Goal: Information Seeking & Learning: Learn about a topic

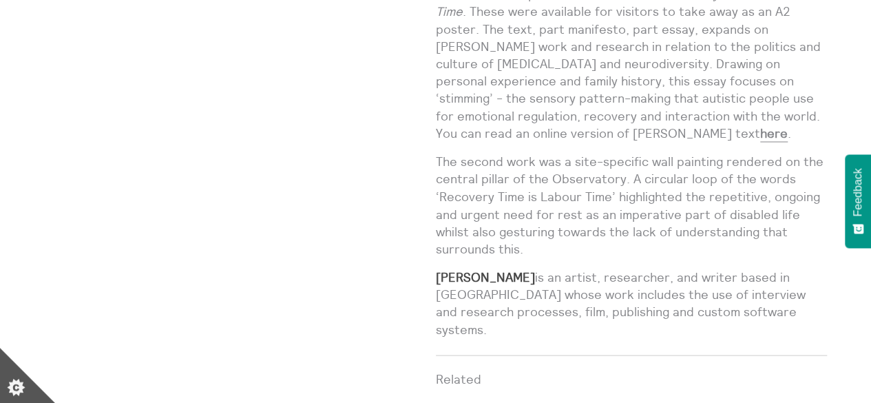
scroll to position [1128, 0]
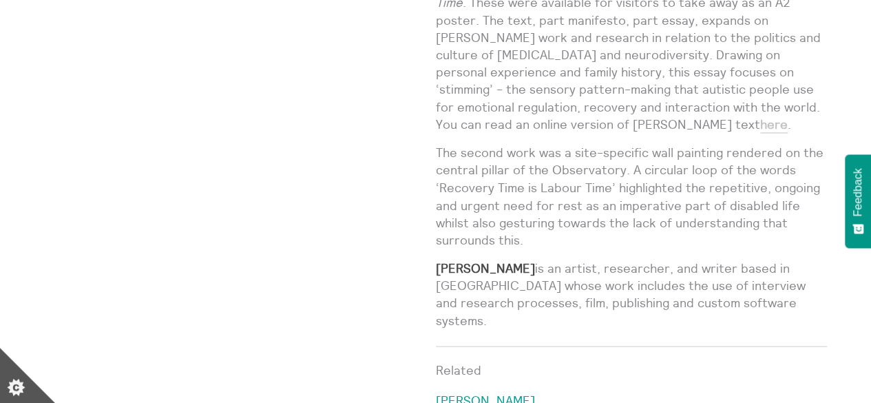
click at [760, 116] on link "here" at bounding box center [774, 124] width 28 height 17
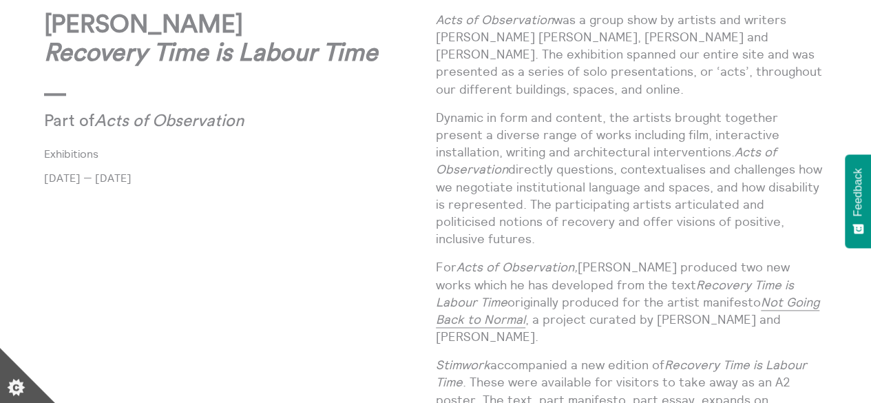
scroll to position [813, 0]
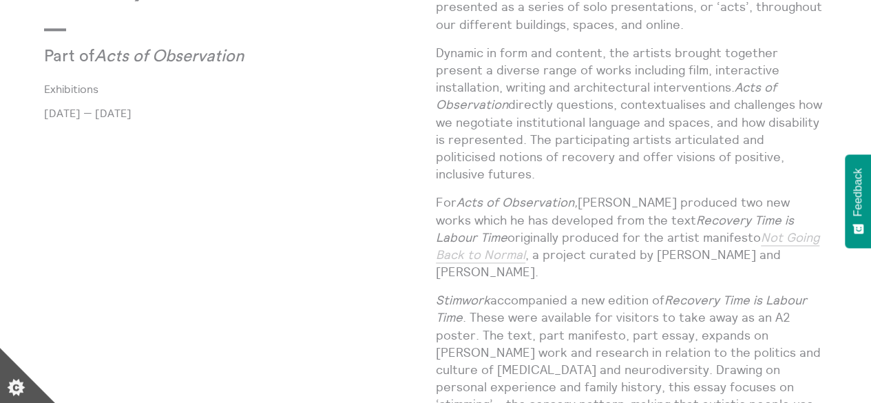
click at [743, 229] on link "Not Going Back to Normal" at bounding box center [628, 246] width 384 height 34
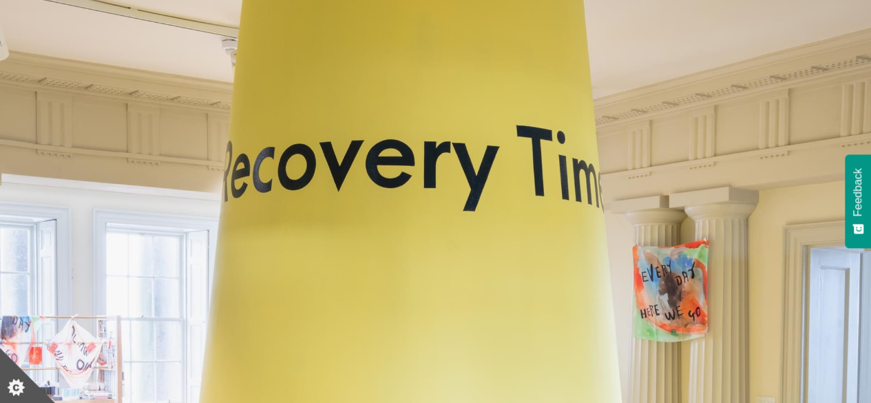
scroll to position [125, 0]
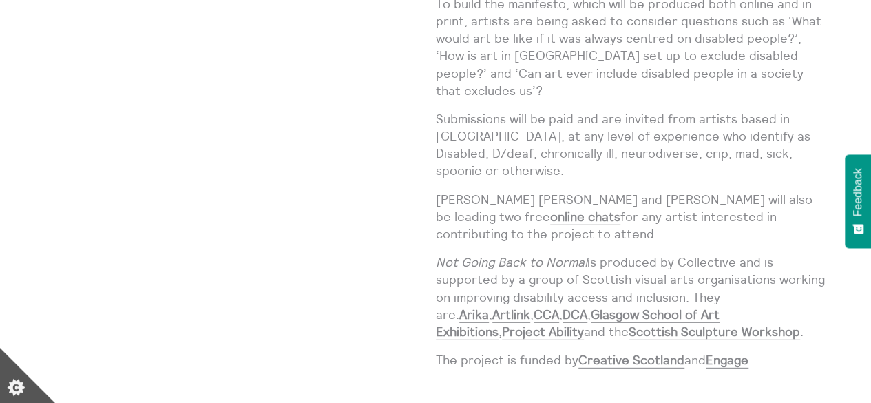
scroll to position [2013, 0]
